Goal: Check status: Check status

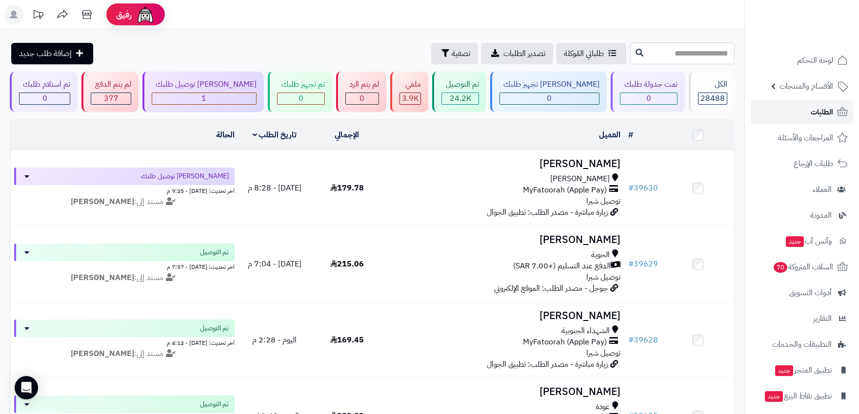
click at [830, 113] on span "الطلبات" at bounding box center [821, 112] width 22 height 14
click at [823, 108] on span "الطلبات" at bounding box center [821, 112] width 22 height 14
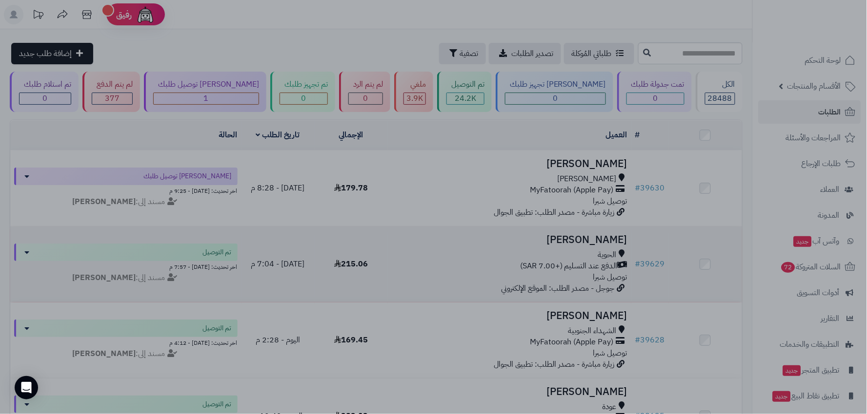
click at [674, 258] on div at bounding box center [433, 207] width 867 height 414
